Goal: Transaction & Acquisition: Obtain resource

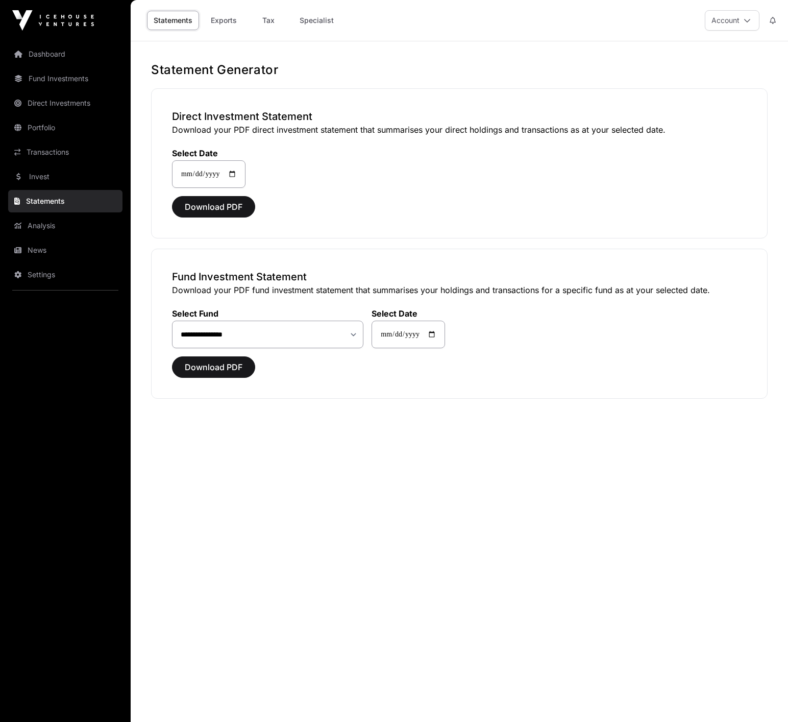
select select "**"
click at [60, 54] on link "Dashboard" at bounding box center [65, 54] width 114 height 22
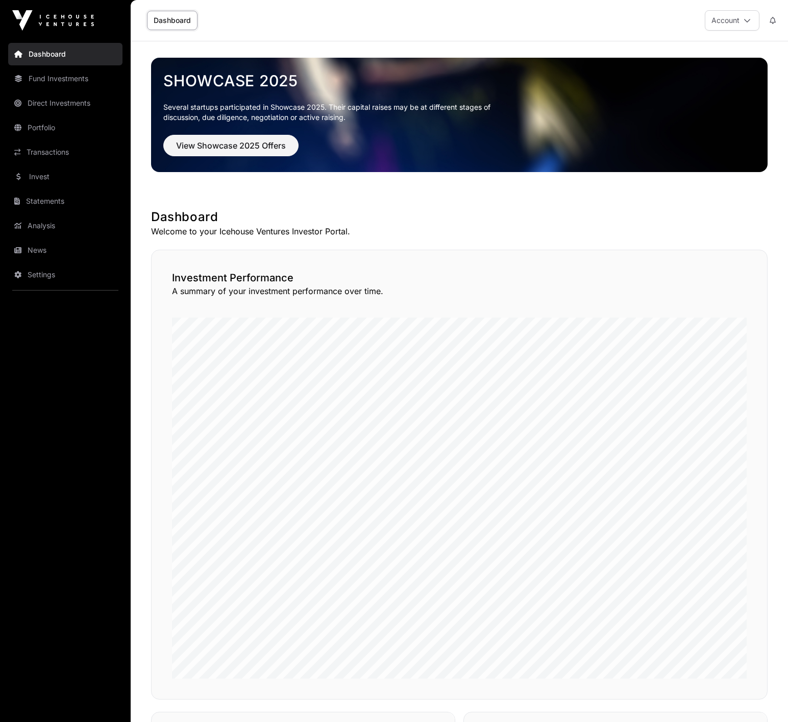
click at [58, 83] on link "Fund Investments" at bounding box center [65, 78] width 114 height 22
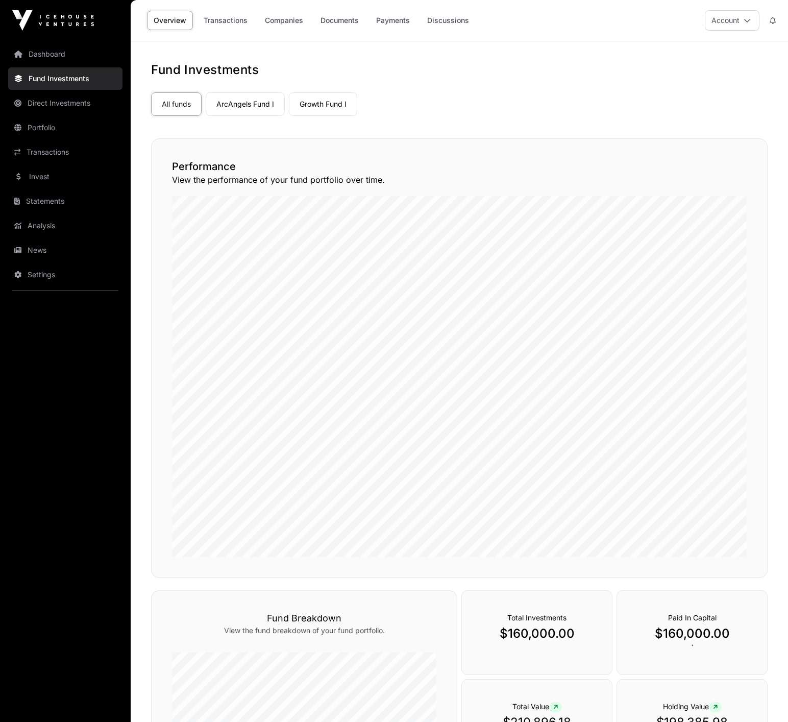
click at [322, 98] on link "Growth Fund I" at bounding box center [323, 103] width 68 height 23
click at [37, 129] on link "Portfolio" at bounding box center [65, 127] width 114 height 22
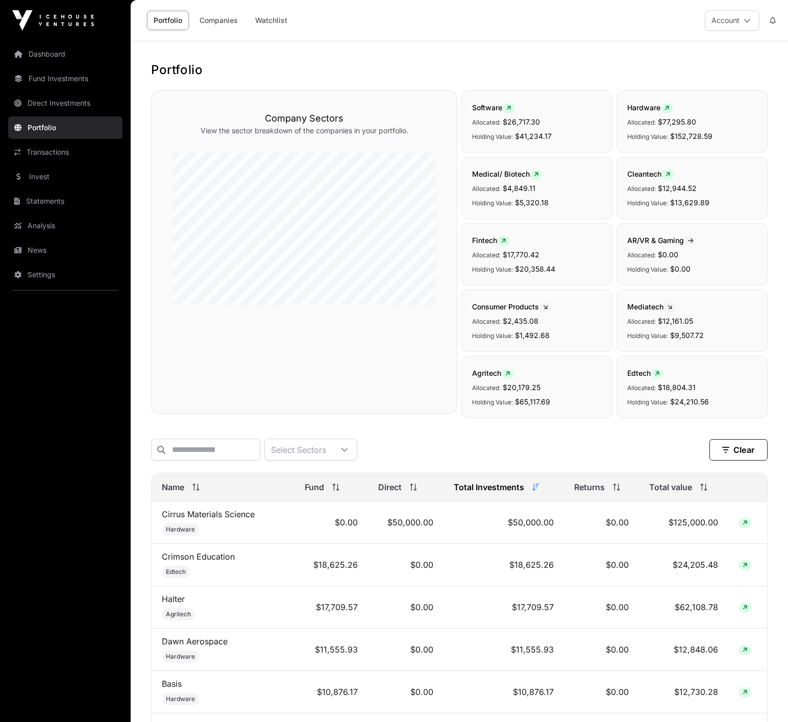
click at [42, 148] on link "Transactions" at bounding box center [65, 152] width 114 height 22
click at [35, 192] on link "Statements" at bounding box center [65, 201] width 114 height 22
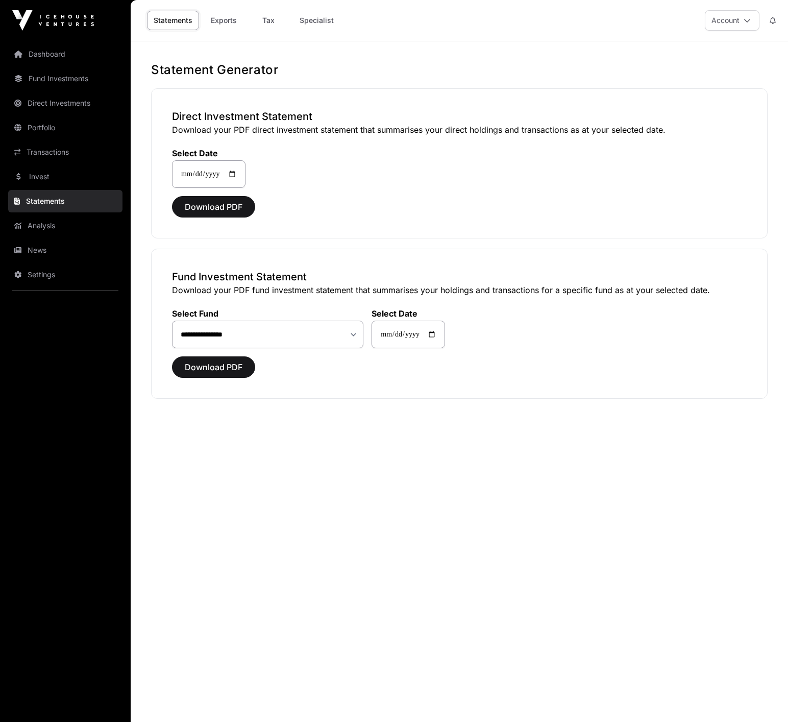
click at [200, 202] on span "Download PDF" at bounding box center [214, 207] width 58 height 12
click at [53, 80] on link "Fund Investments" at bounding box center [65, 78] width 114 height 22
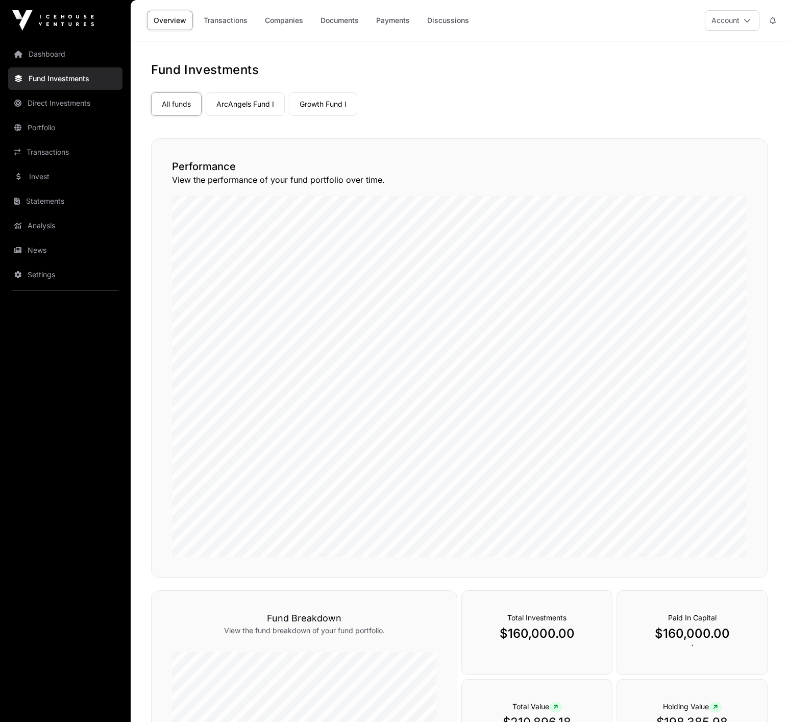
click at [318, 102] on link "Growth Fund I" at bounding box center [323, 103] width 68 height 23
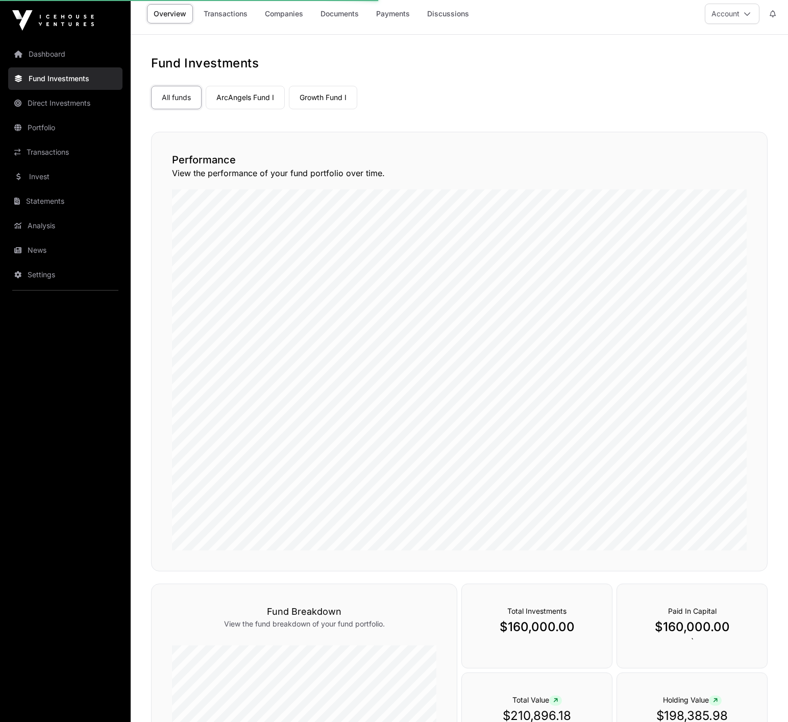
scroll to position [14, 0]
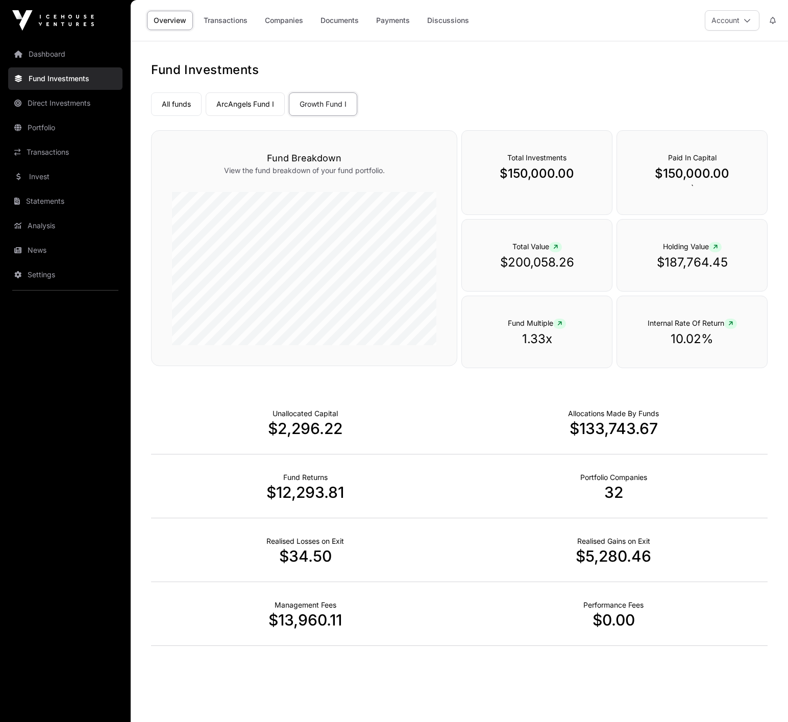
click at [170, 23] on link "Overview" at bounding box center [170, 20] width 46 height 19
click at [340, 18] on link "Documents" at bounding box center [340, 20] width 52 height 19
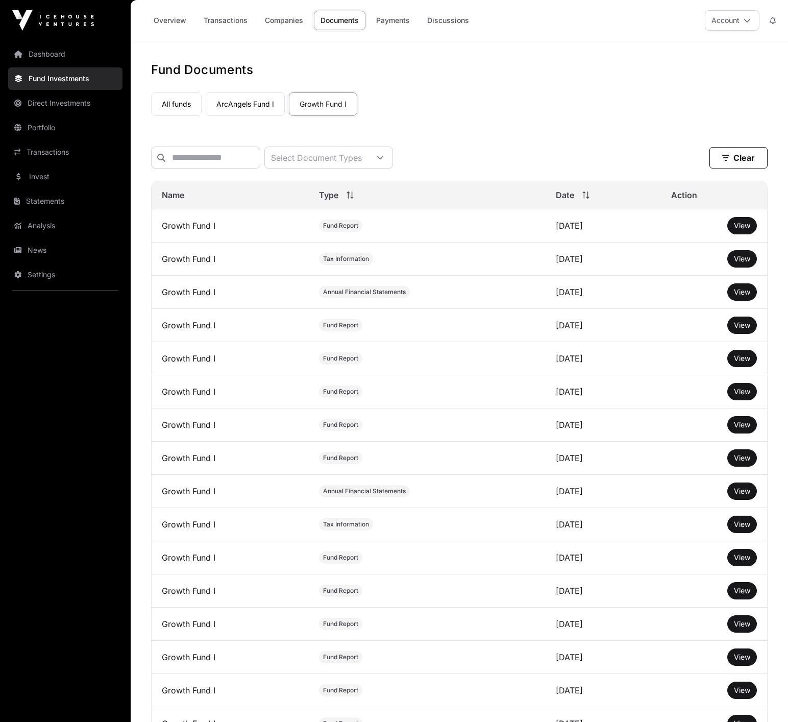
click at [32, 224] on link "Analysis" at bounding box center [65, 225] width 114 height 22
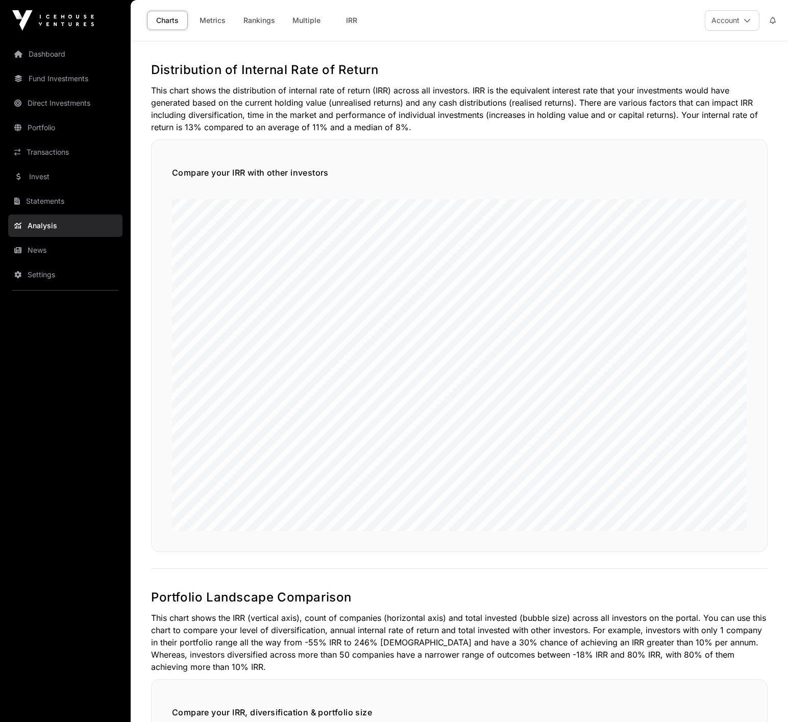
click at [28, 153] on link "Transactions" at bounding box center [65, 152] width 114 height 22
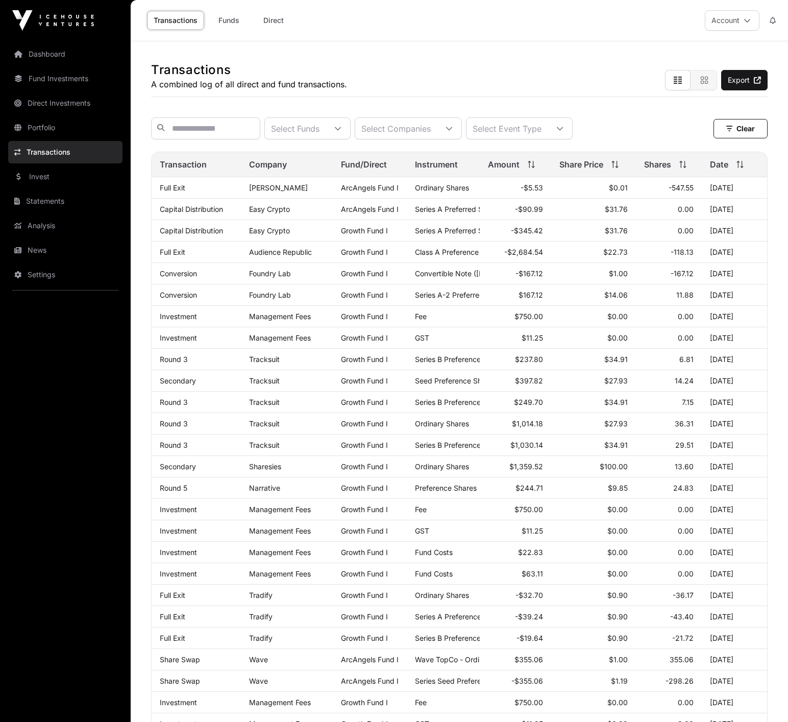
click at [30, 173] on link "Invest" at bounding box center [65, 176] width 114 height 22
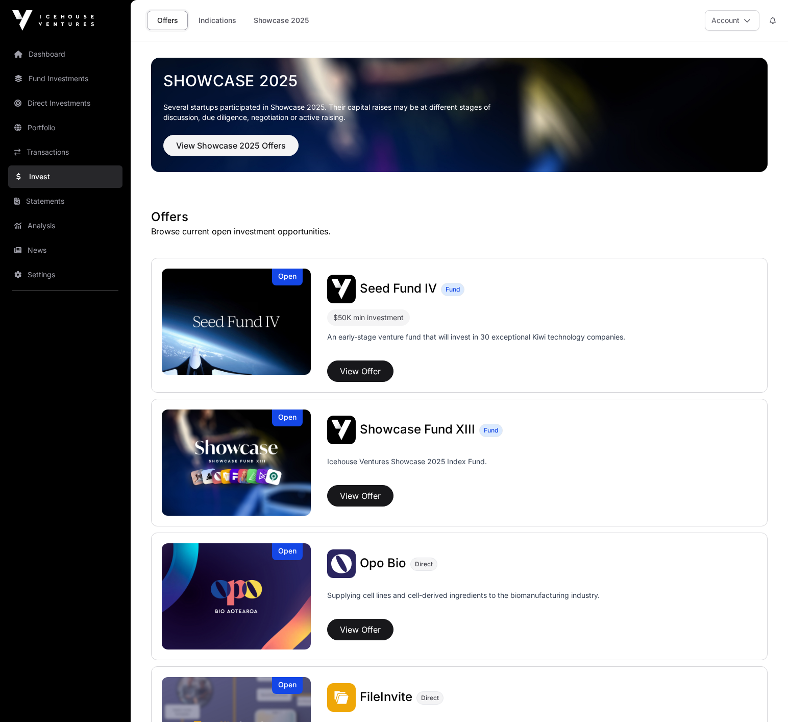
click at [31, 152] on link "Transactions" at bounding box center [65, 152] width 114 height 22
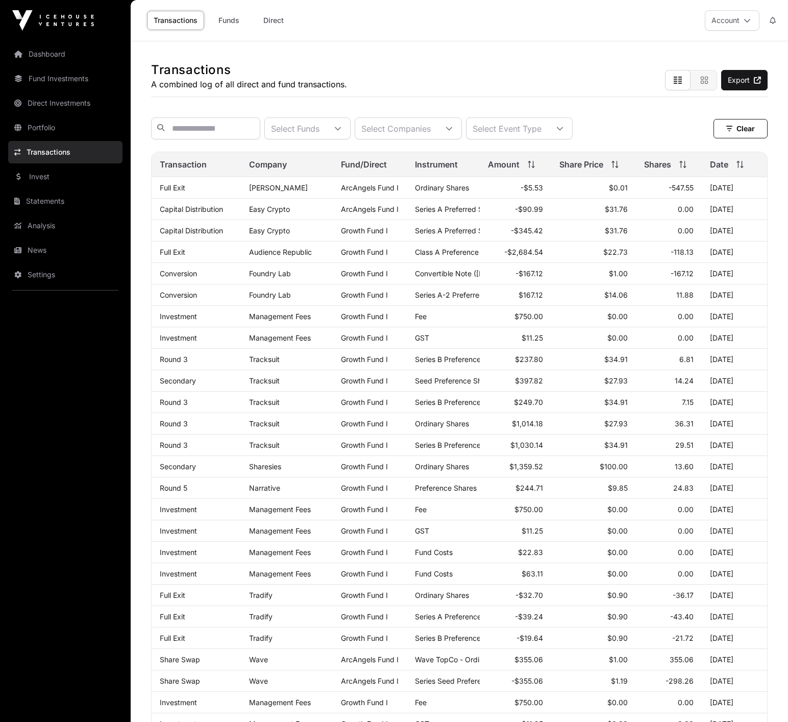
click at [223, 18] on link "Funds" at bounding box center [228, 20] width 41 height 19
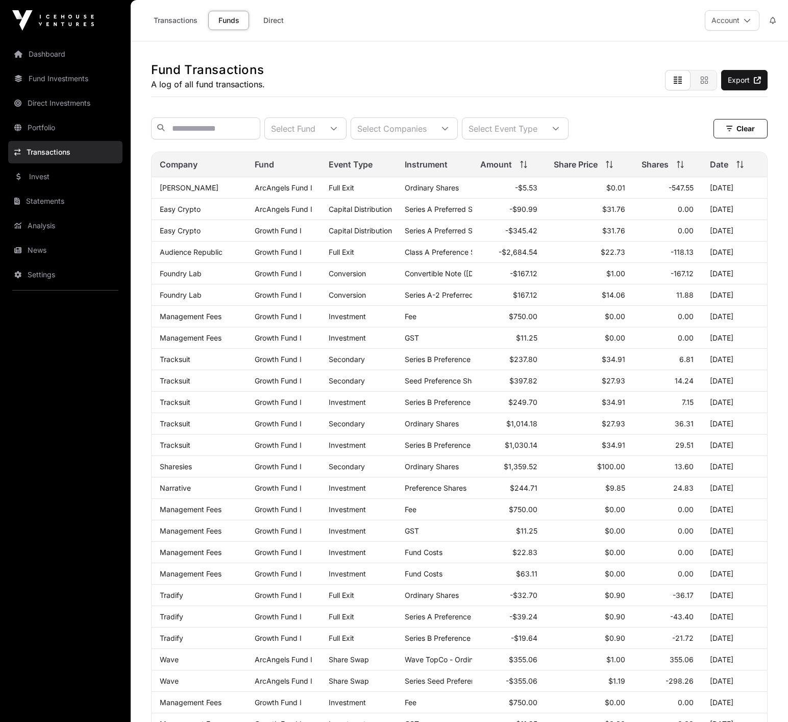
click at [747, 17] on icon at bounding box center [747, 20] width 7 height 7
click at [679, 99] on span "Settings" at bounding box center [668, 101] width 28 height 10
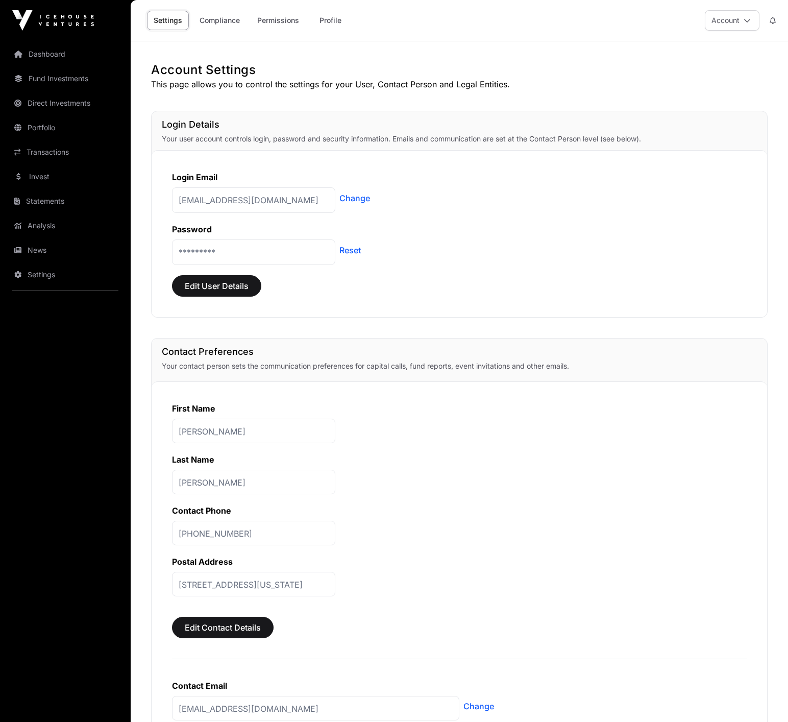
click at [34, 198] on link "Statements" at bounding box center [65, 201] width 114 height 22
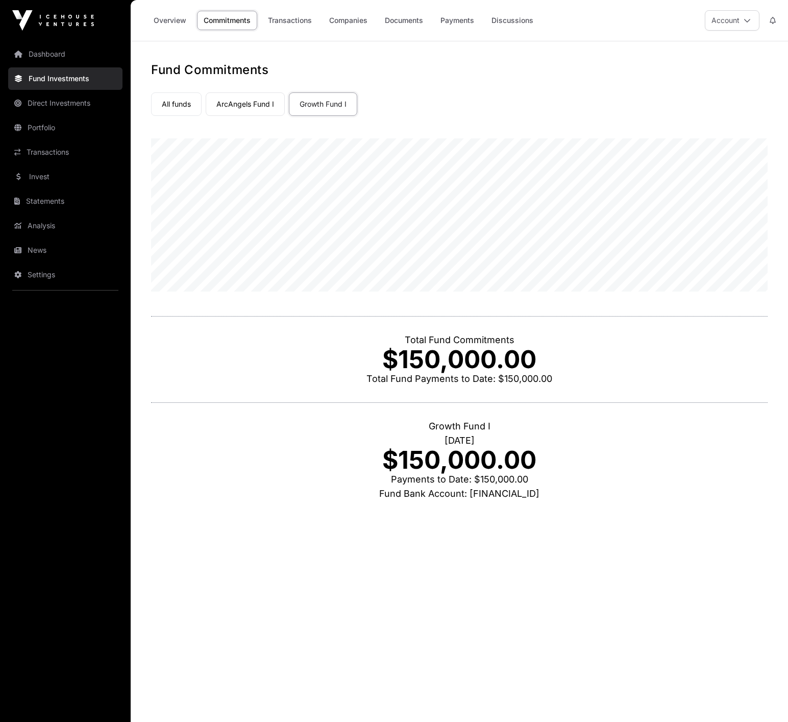
click at [478, 19] on link "Payments" at bounding box center [457, 20] width 47 height 19
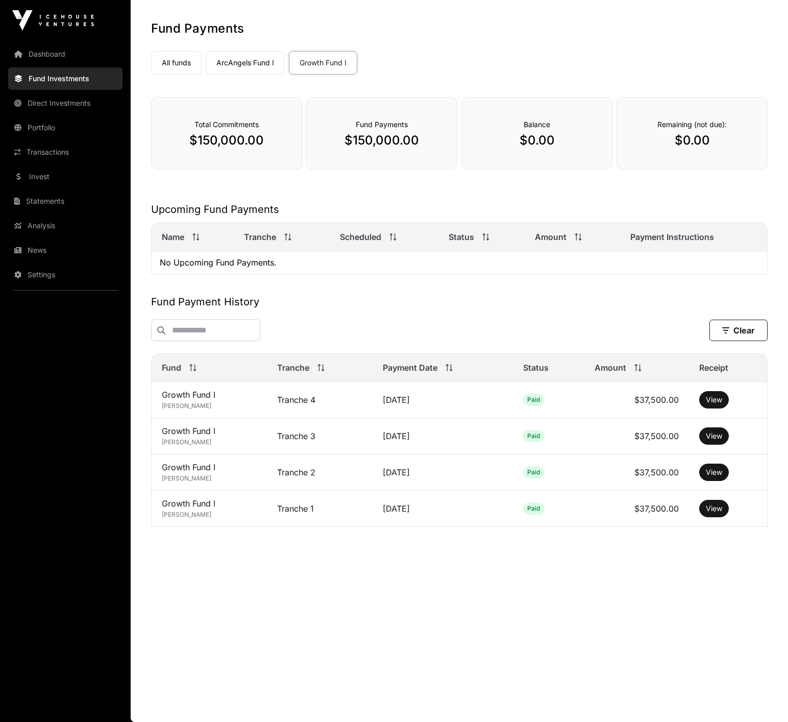
scroll to position [41, 0]
click at [715, 508] on link "View" at bounding box center [714, 508] width 16 height 10
